Goal: Transaction & Acquisition: Purchase product/service

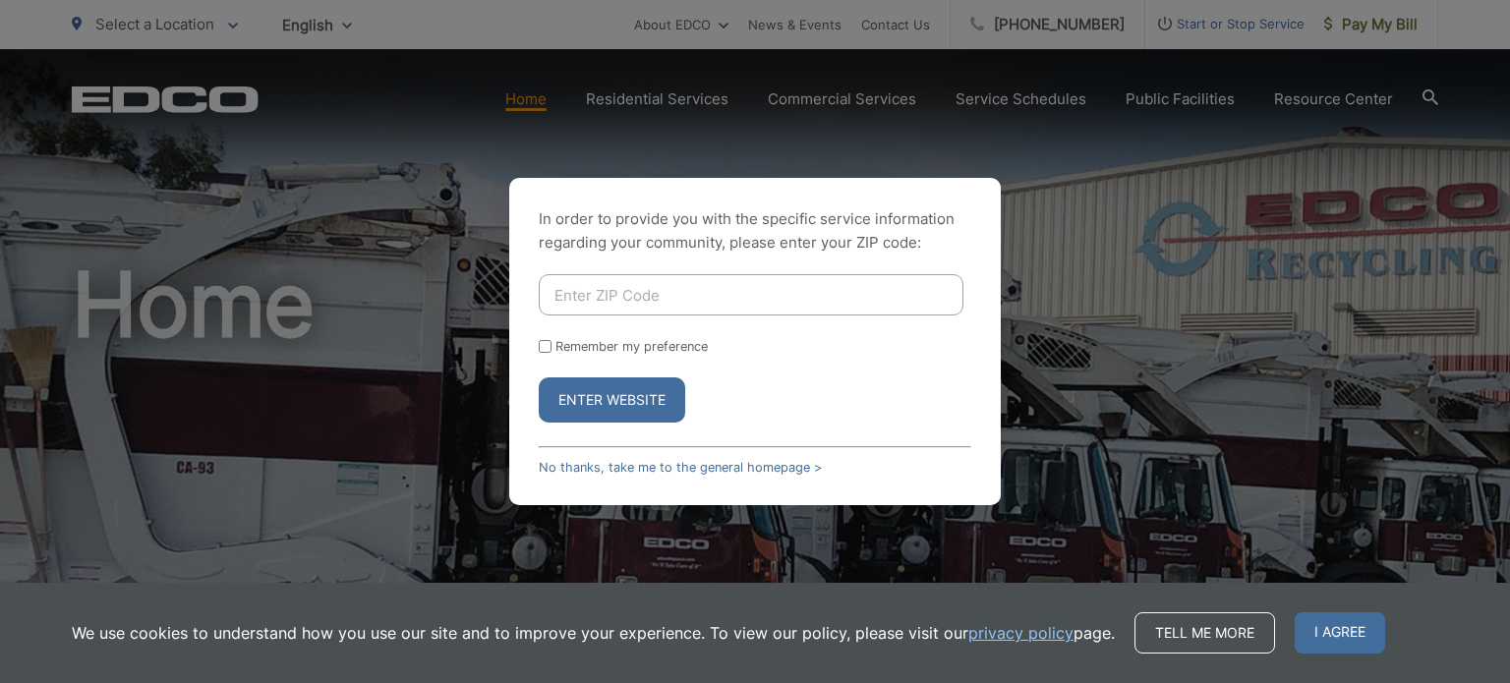
click at [560, 292] on input "Enter ZIP Code" at bounding box center [751, 294] width 425 height 41
type input "92064"
click at [660, 393] on button "Enter Website" at bounding box center [612, 400] width 147 height 45
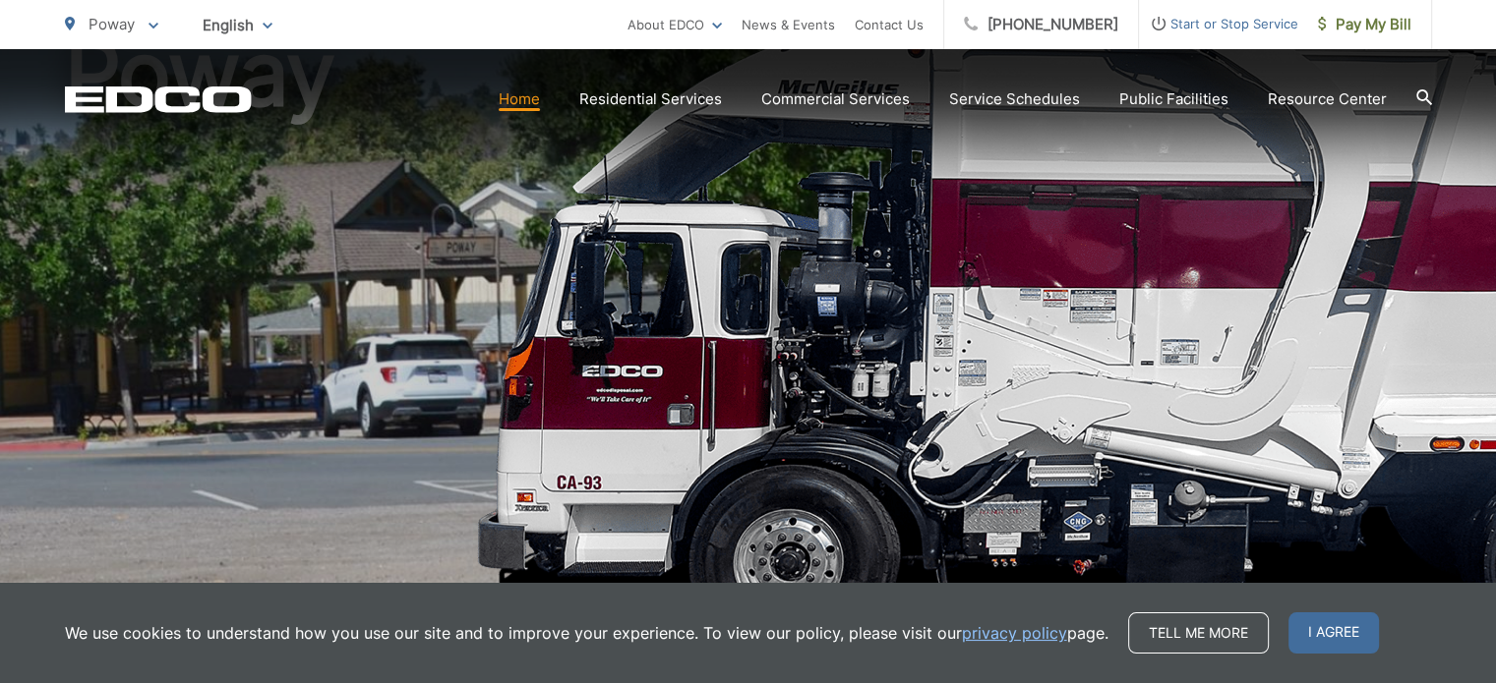
scroll to position [240, 0]
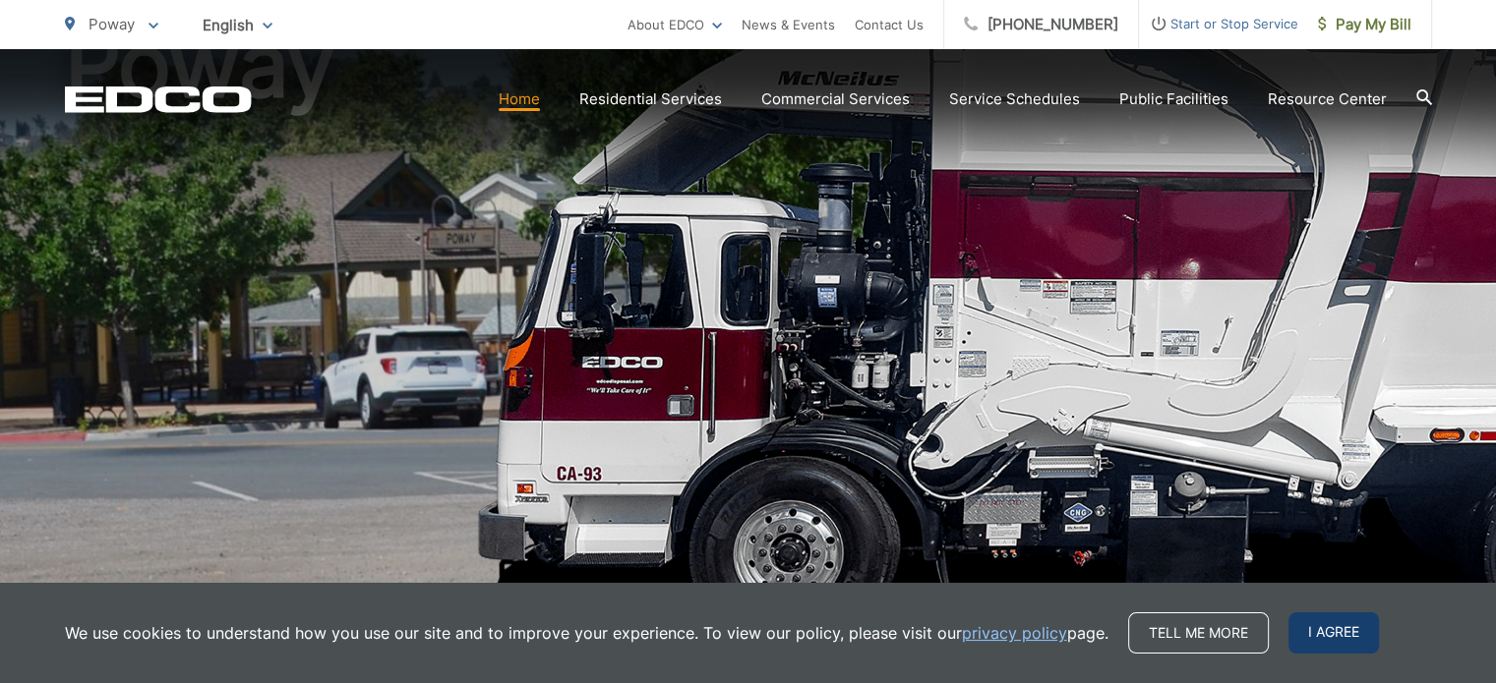
click at [1326, 635] on span "I agree" at bounding box center [1333, 633] width 90 height 41
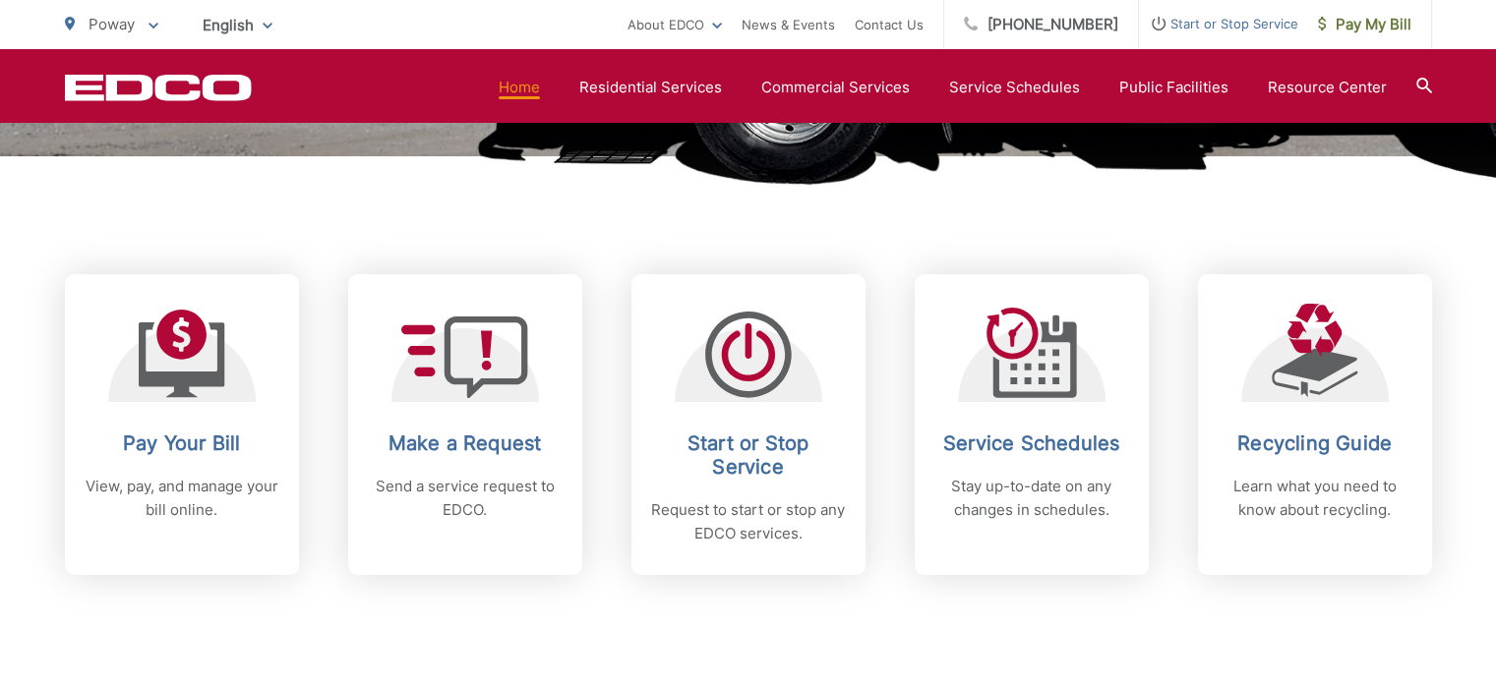
scroll to position [706, 0]
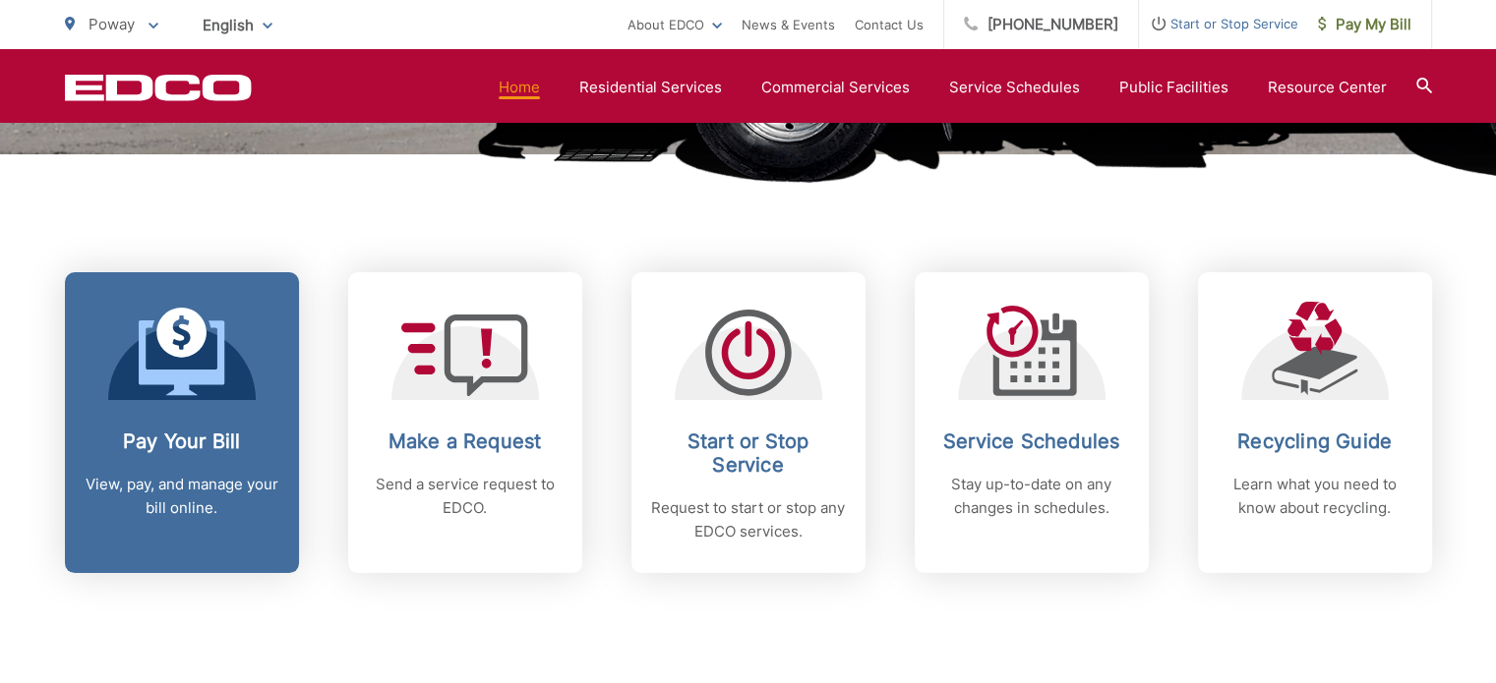
click at [233, 474] on p "View, pay, and manage your bill online." at bounding box center [182, 496] width 195 height 47
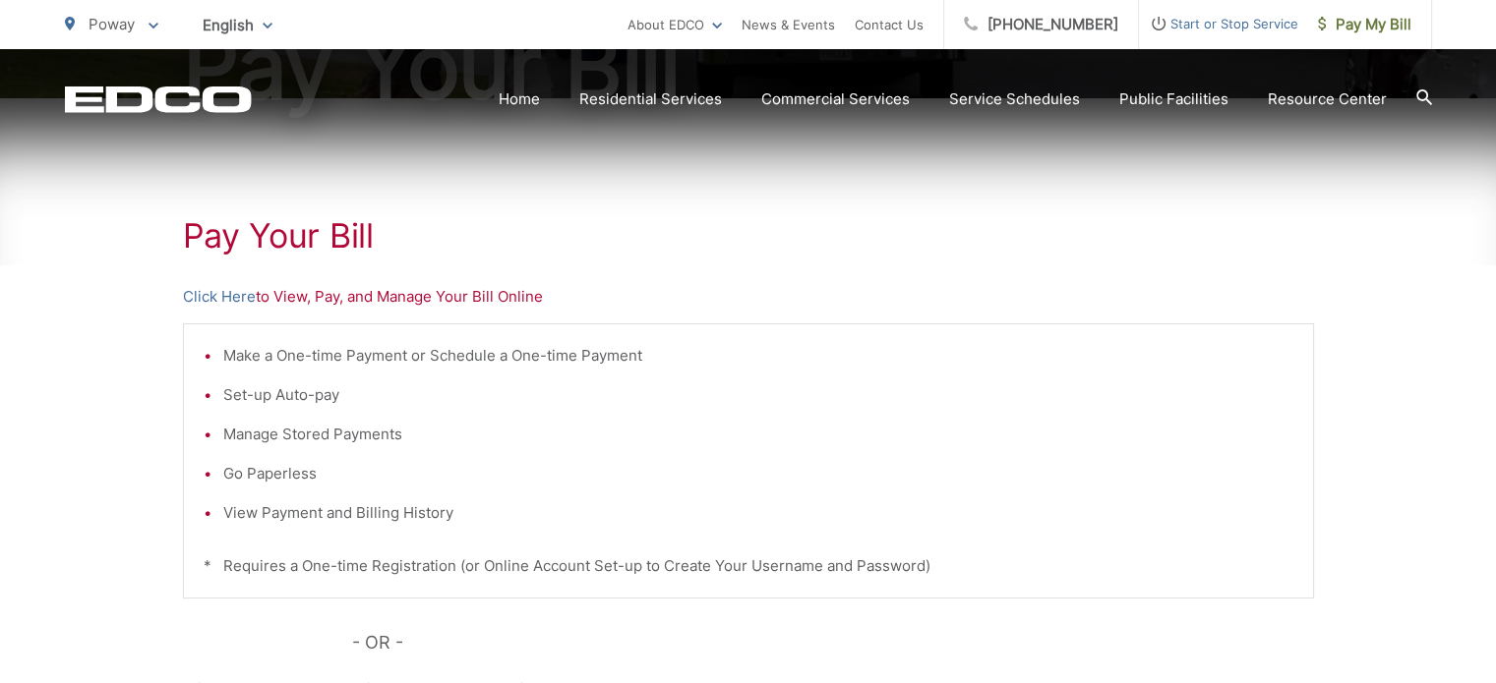
scroll to position [295, 0]
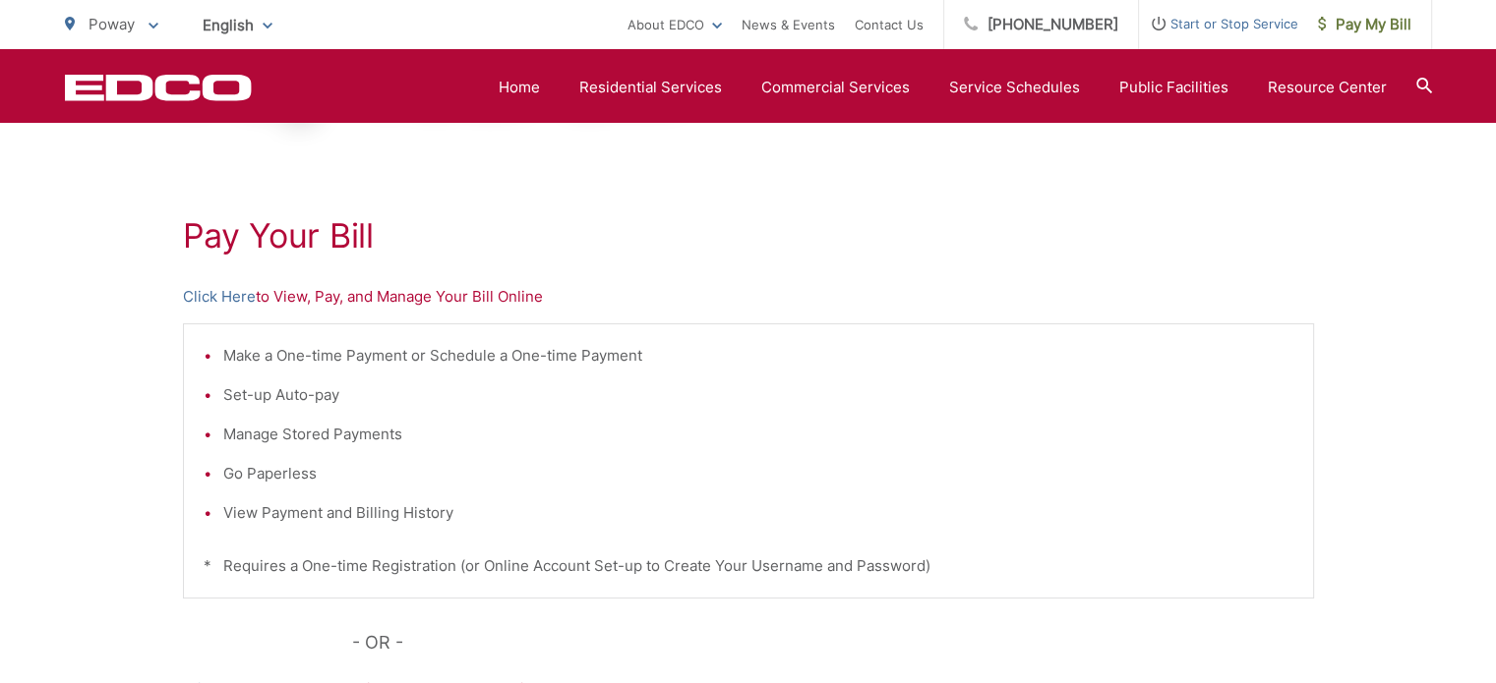
click at [336, 301] on p "Click Here to View, Pay, and Manage Your Bill Online" at bounding box center [748, 297] width 1131 height 24
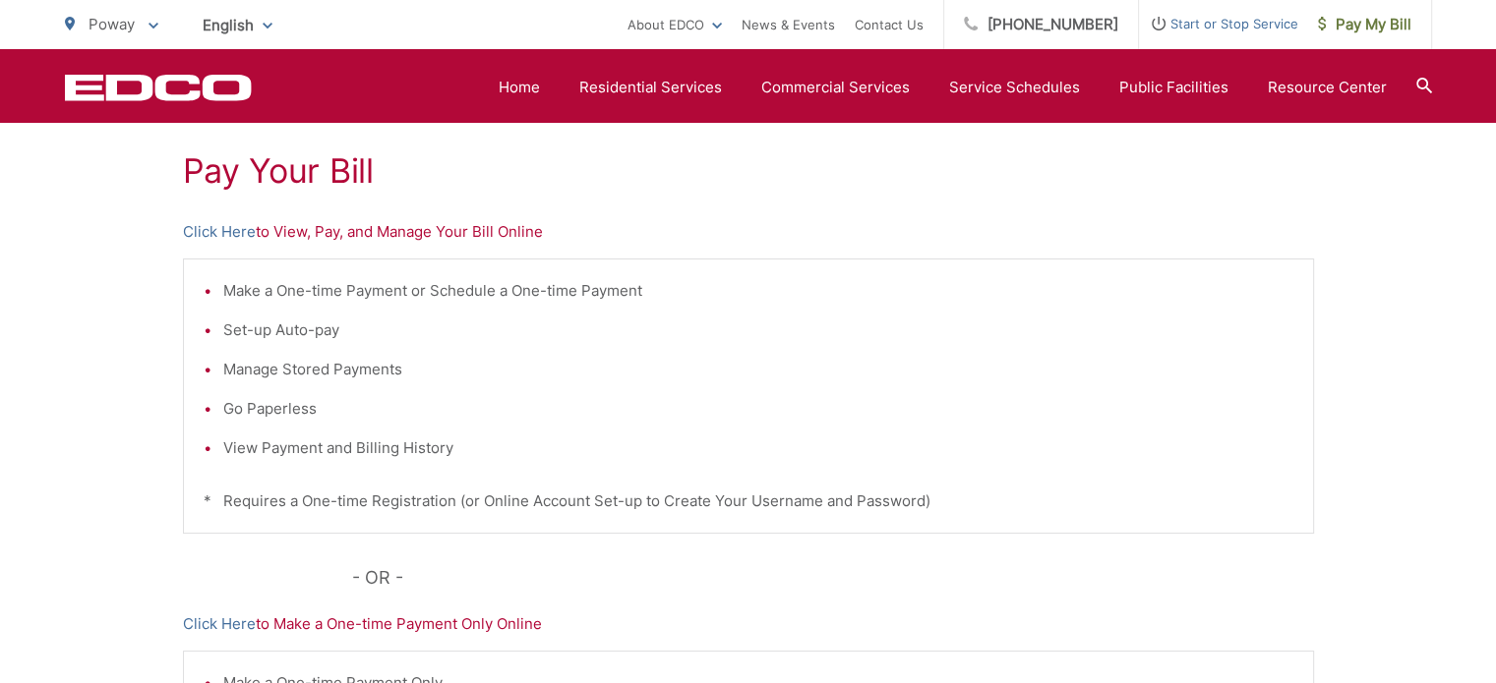
scroll to position [354, 0]
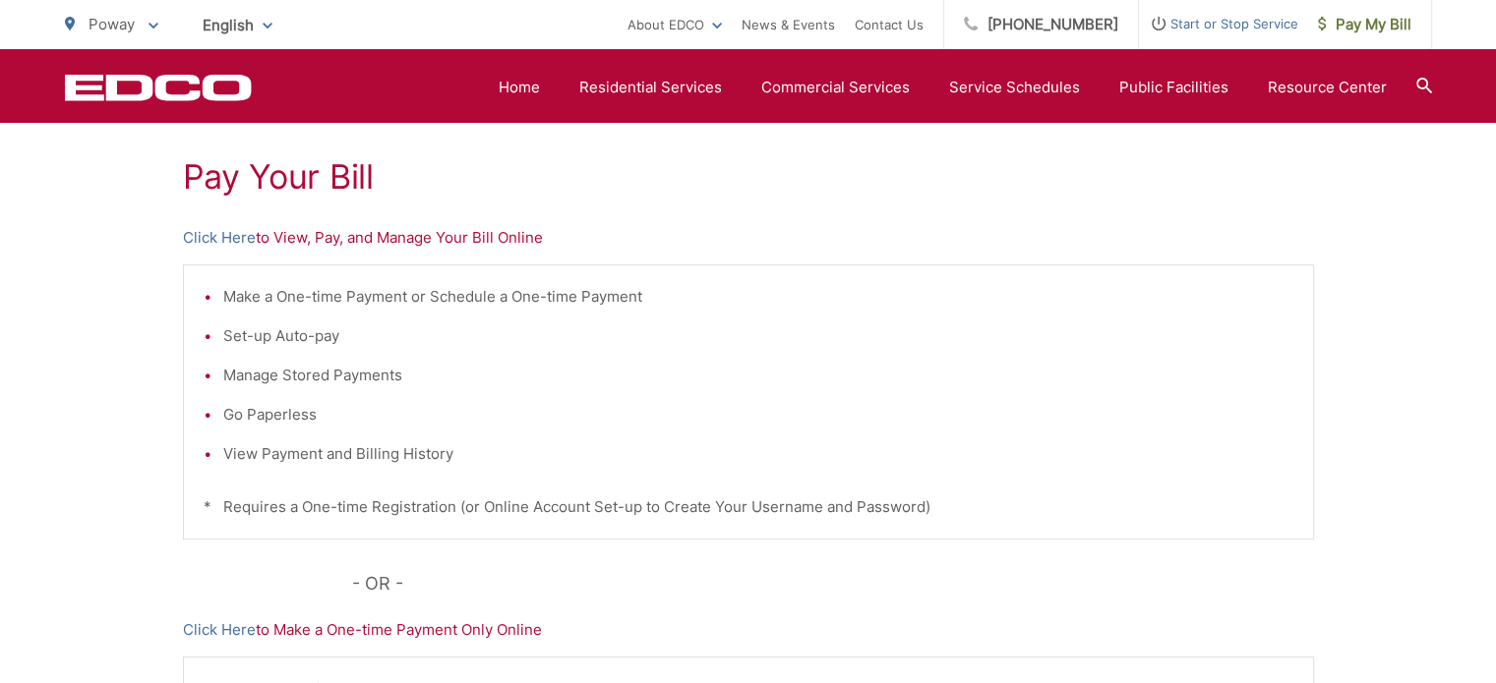
click at [487, 239] on p "Click Here to View, Pay, and Manage Your Bill Online" at bounding box center [748, 238] width 1131 height 24
click at [480, 257] on div "Pay Your Bill Click Here to View, Pay, and Manage Your Bill Online Make a One-t…" at bounding box center [748, 480] width 1131 height 883
click at [474, 236] on p "Click Here to View, Pay, and Manage Your Bill Online" at bounding box center [748, 238] width 1131 height 24
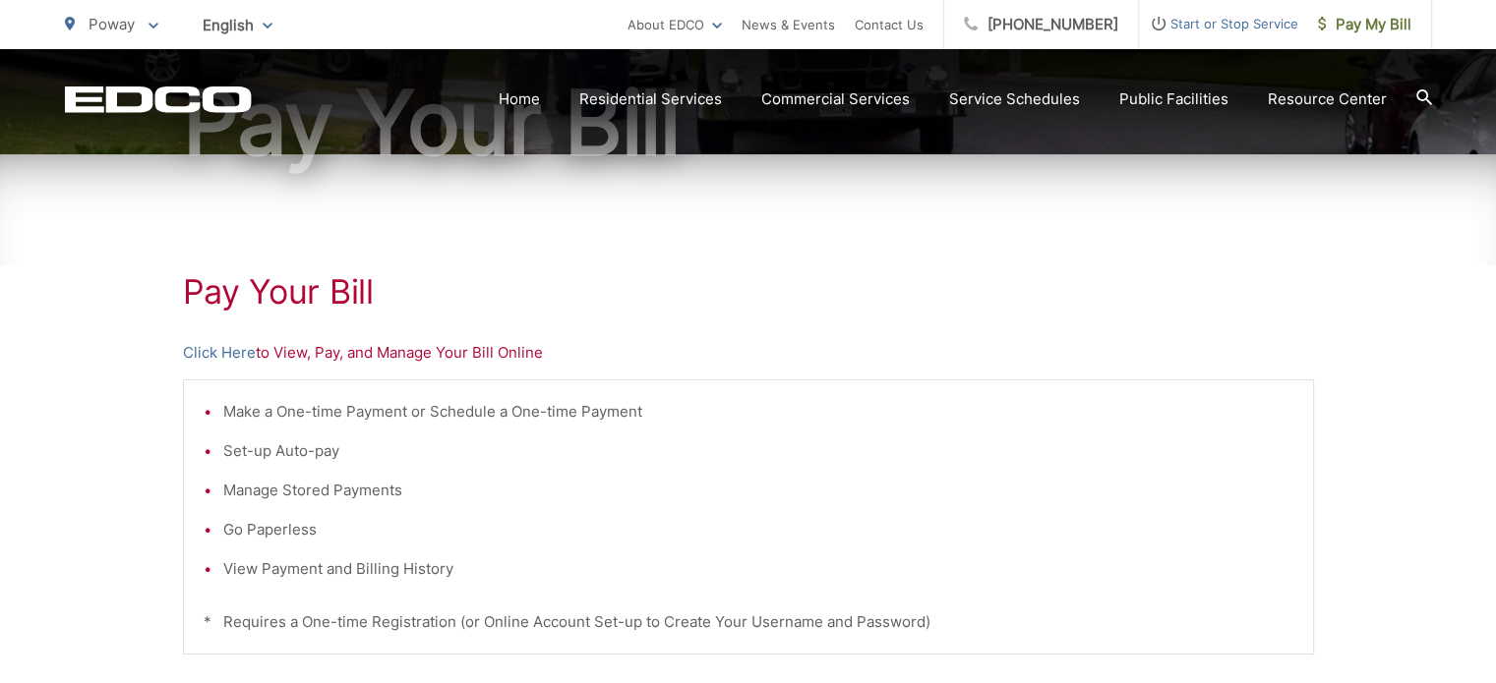
scroll to position [256, 0]
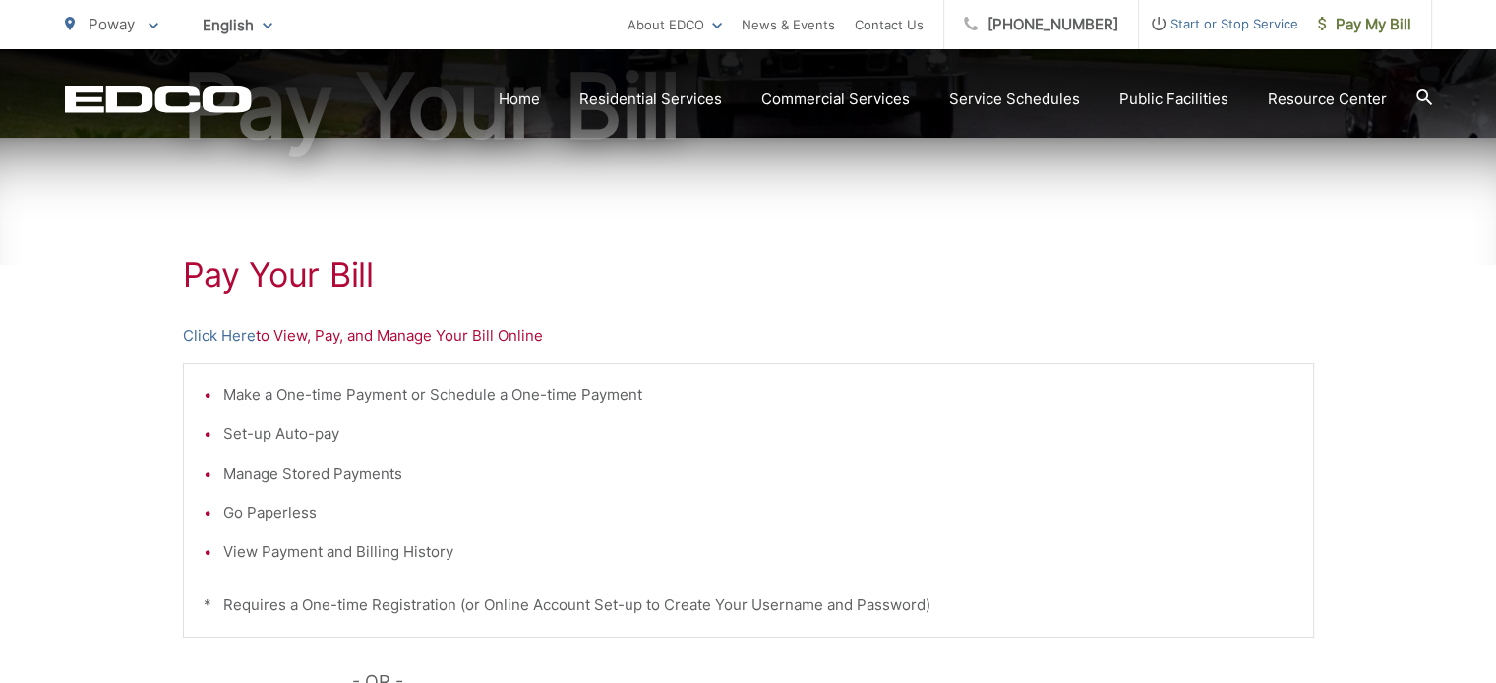
click at [354, 336] on p "Click Here to View, Pay, and Manage Your Bill Online" at bounding box center [748, 337] width 1131 height 24
click at [320, 341] on p "Click Here to View, Pay, and Manage Your Bill Online" at bounding box center [748, 337] width 1131 height 24
click at [314, 334] on p "Click Here to View, Pay, and Manage Your Bill Online" at bounding box center [748, 337] width 1131 height 24
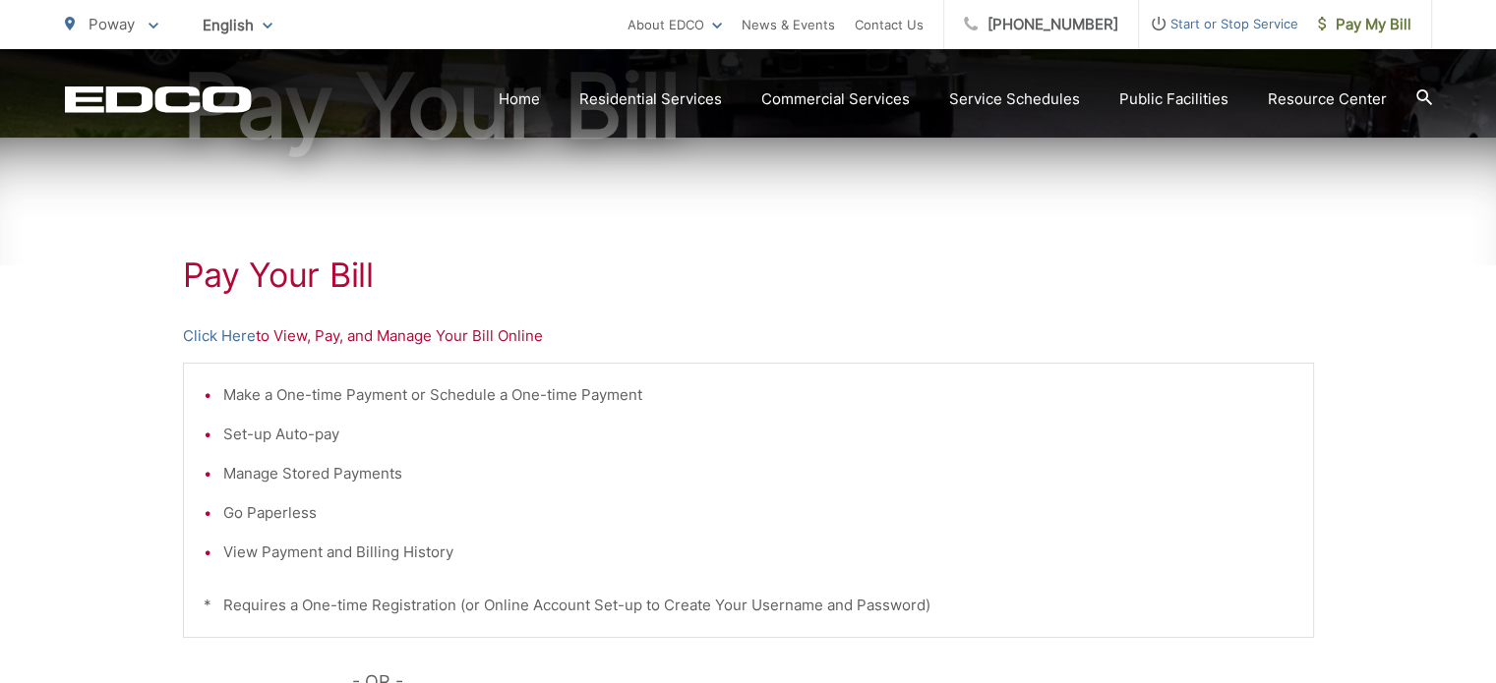
click at [311, 329] on p "Click Here to View, Pay, and Manage Your Bill Online" at bounding box center [748, 337] width 1131 height 24
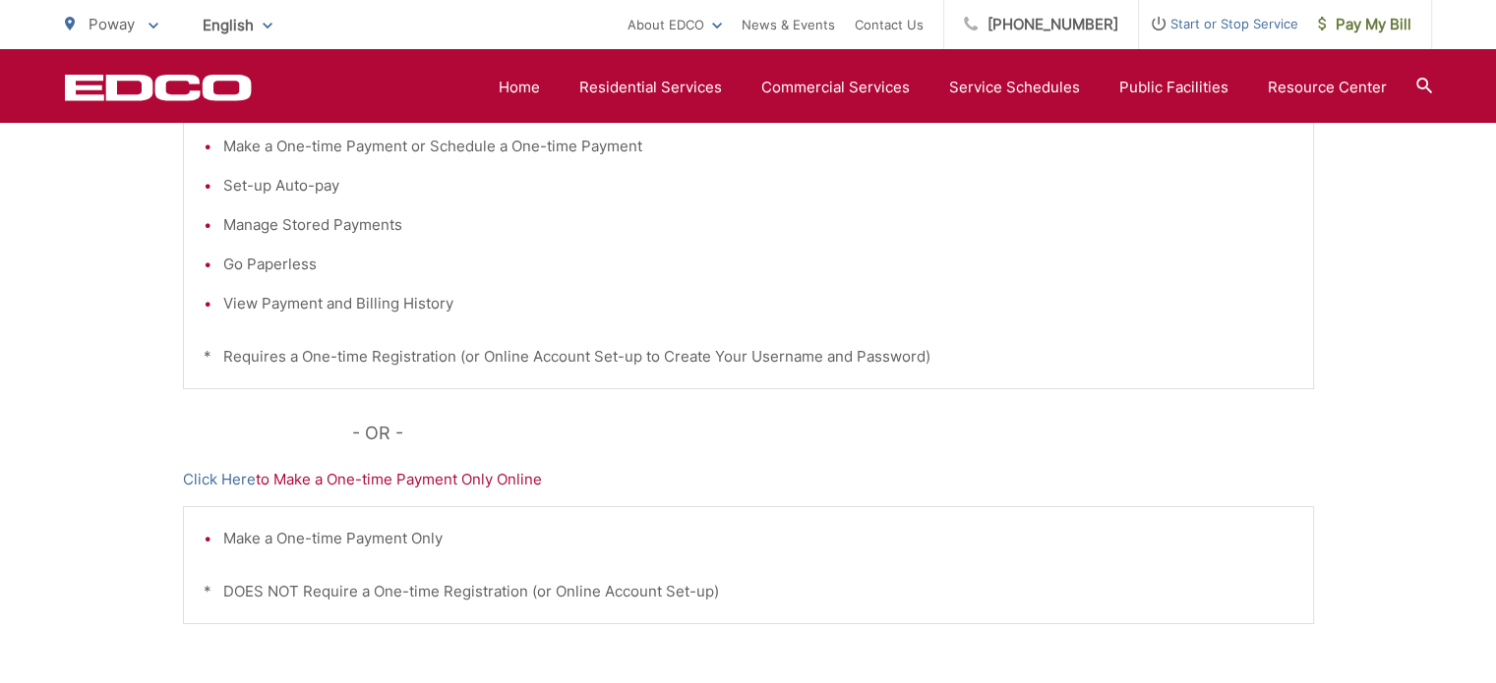
scroll to position [551, 0]
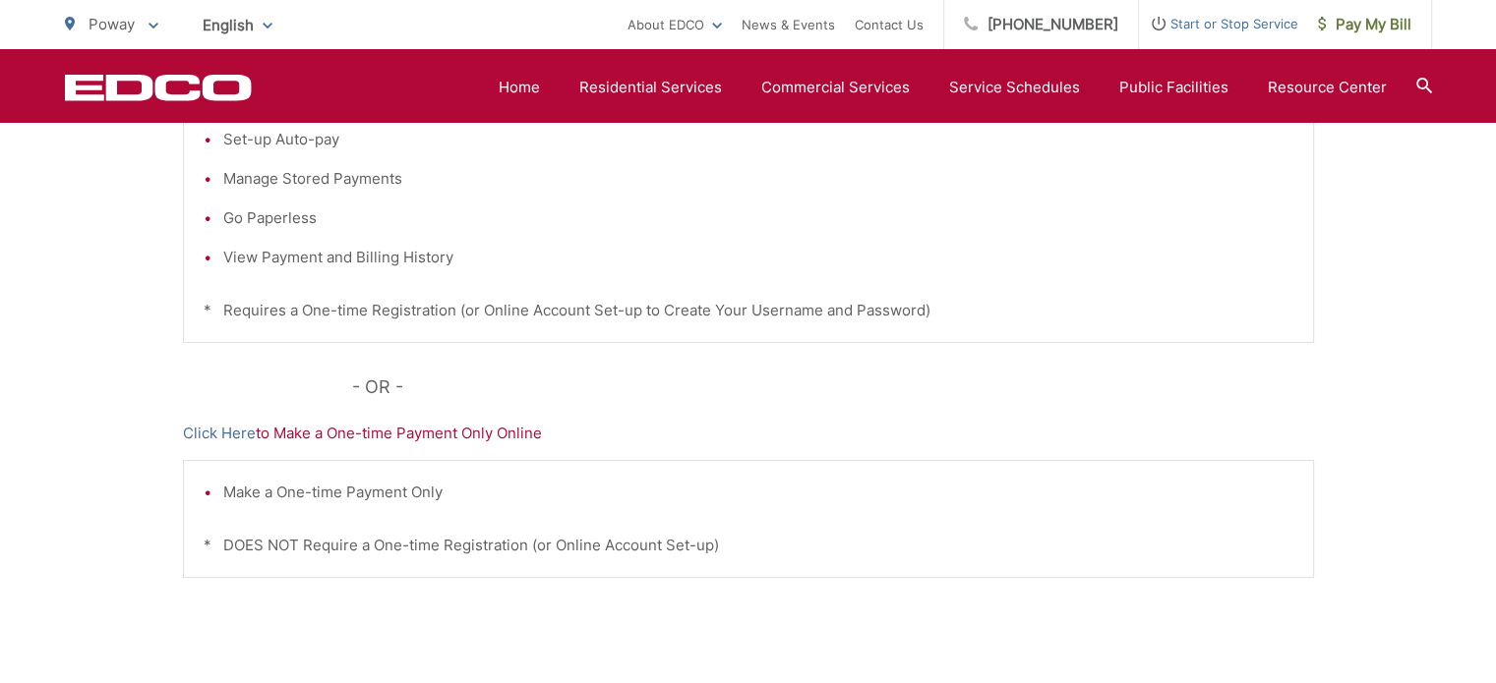
click at [387, 437] on p "Click Here to Make a One-time Payment Only Online" at bounding box center [748, 434] width 1131 height 24
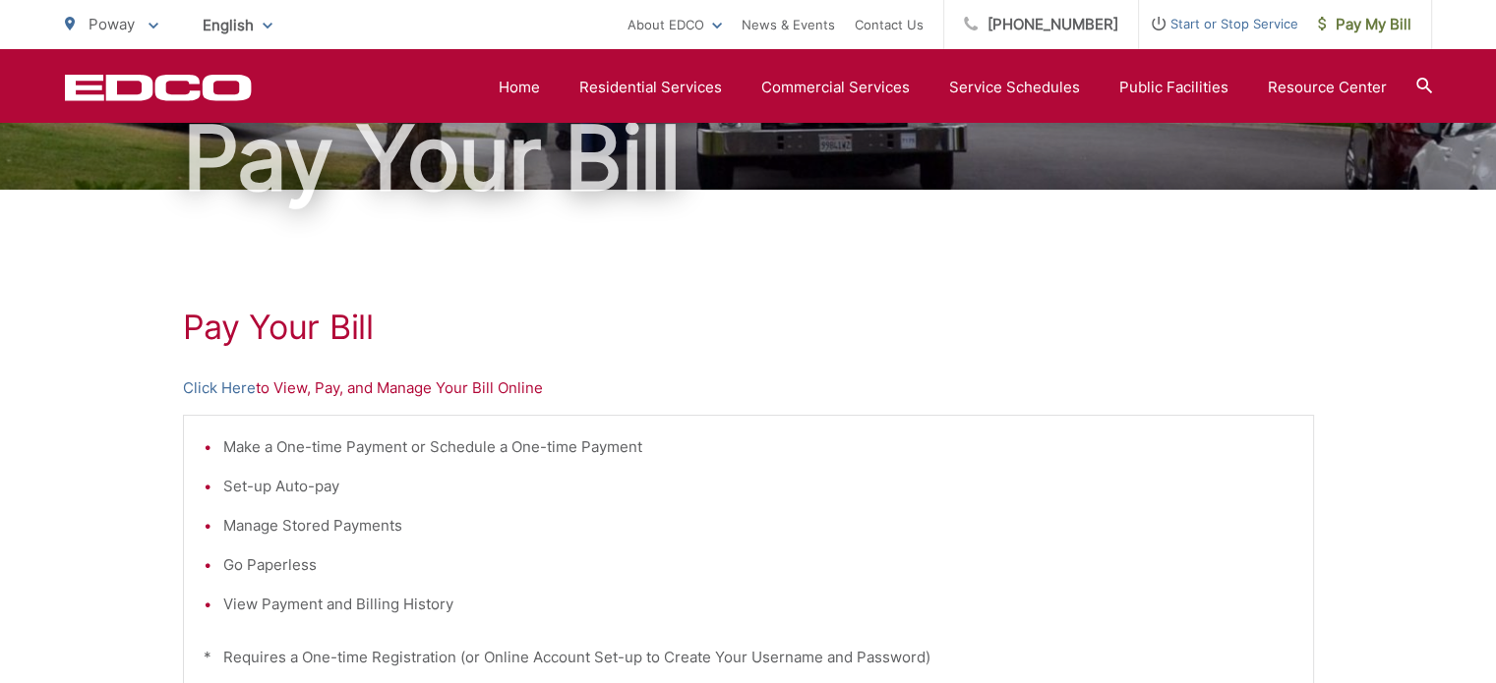
scroll to position [59, 0]
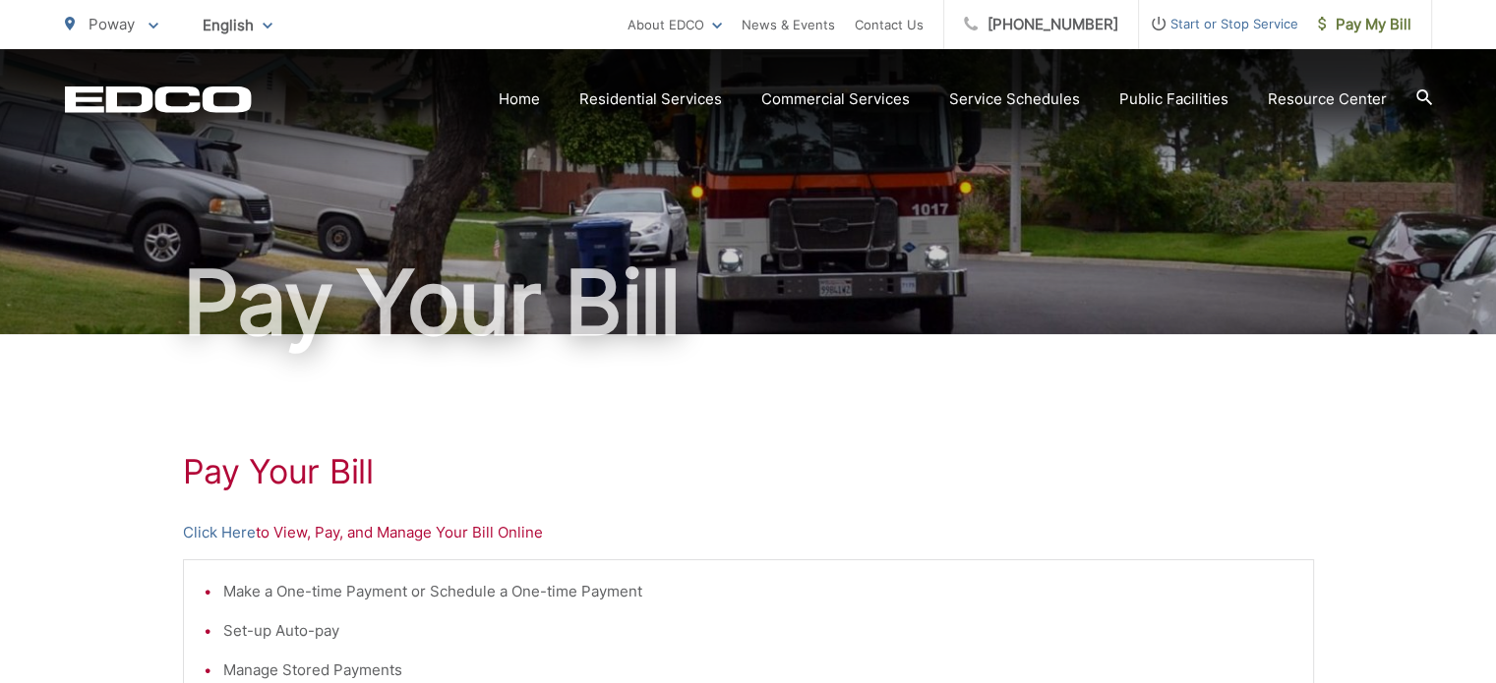
click at [413, 537] on p "Click Here to View, Pay, and Manage Your Bill Online" at bounding box center [748, 533] width 1131 height 24
click at [413, 535] on p "Click Here to View, Pay, and Manage Your Bill Online" at bounding box center [748, 533] width 1131 height 24
click at [242, 530] on link "Click Here" at bounding box center [219, 533] width 73 height 24
